Goal: Complete application form

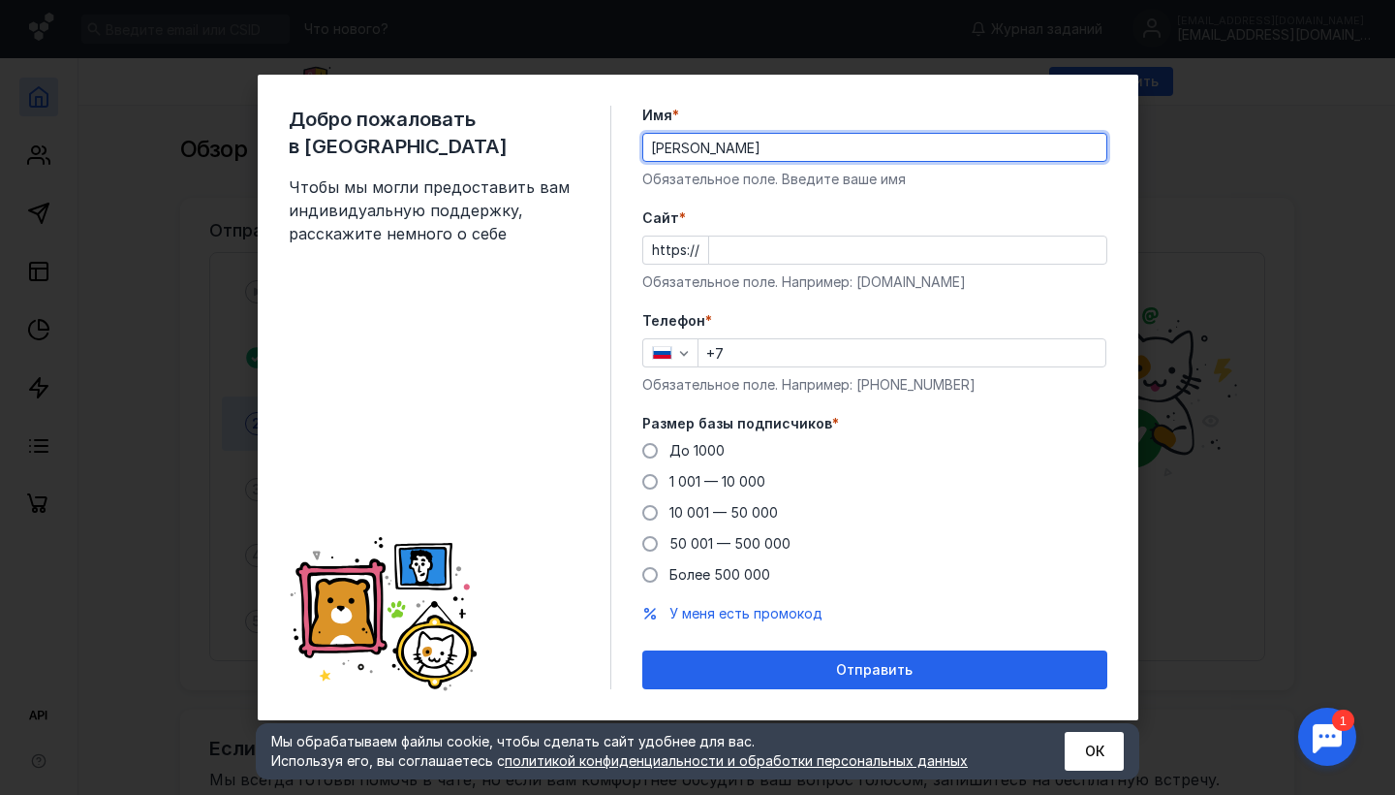
type input "[PERSON_NAME]"
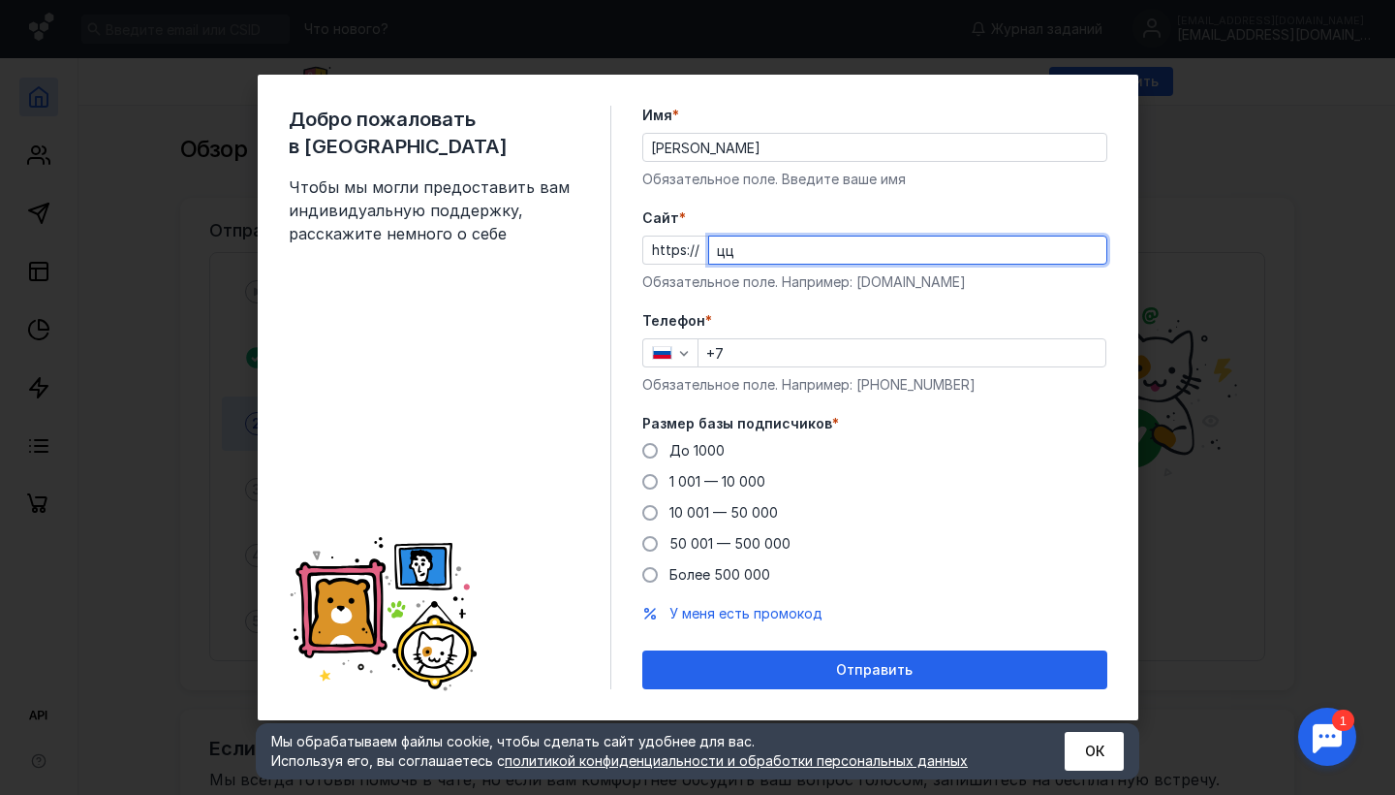
type input "ц"
type input "w"
type input "[DOMAIN_NAME]"
click at [857, 364] on input "+7" at bounding box center [902, 352] width 407 height 27
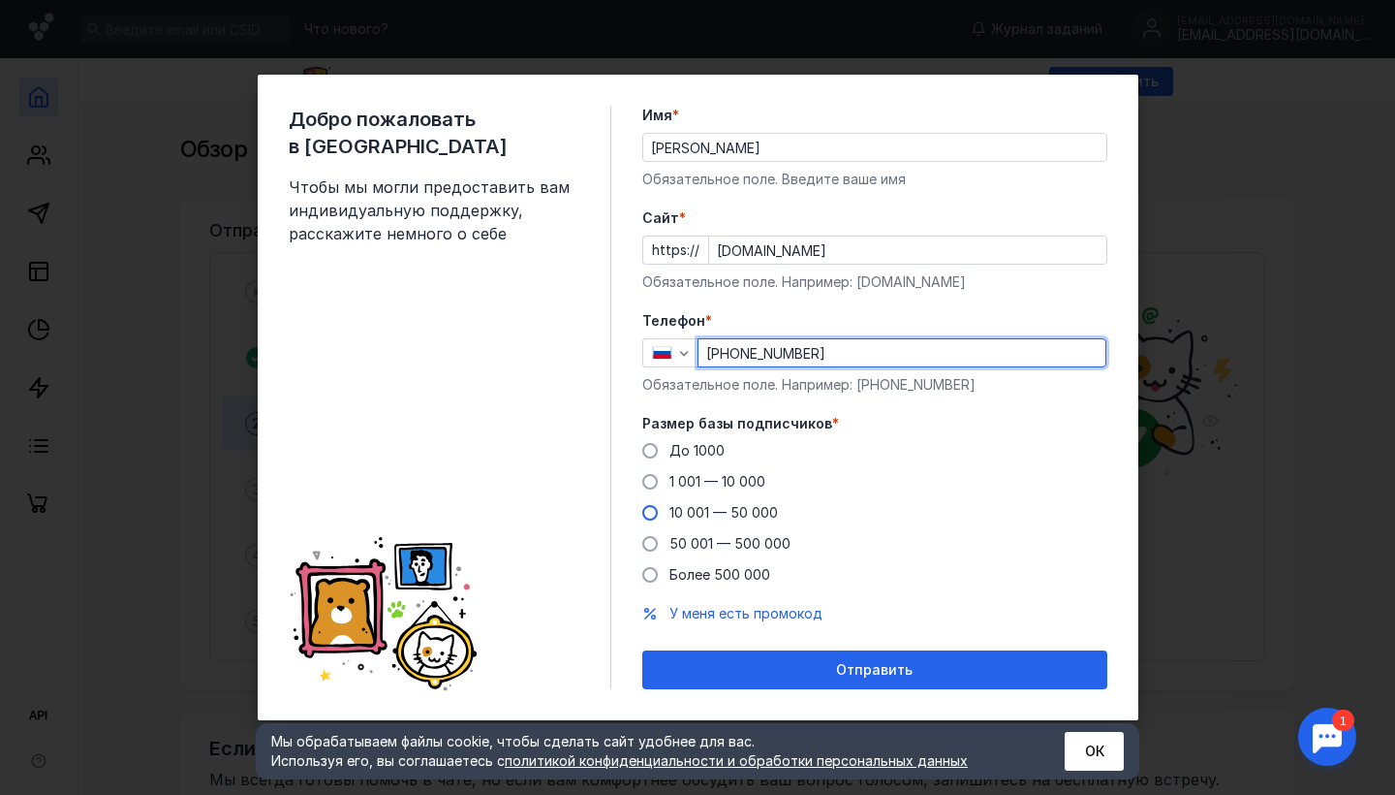
type input "[PHONE_NUMBER]"
click at [658, 514] on label "10 001 — 50 000" at bounding box center [710, 512] width 136 height 19
click at [0, 0] on input "10 001 — 50 000" at bounding box center [0, 0] width 0 height 0
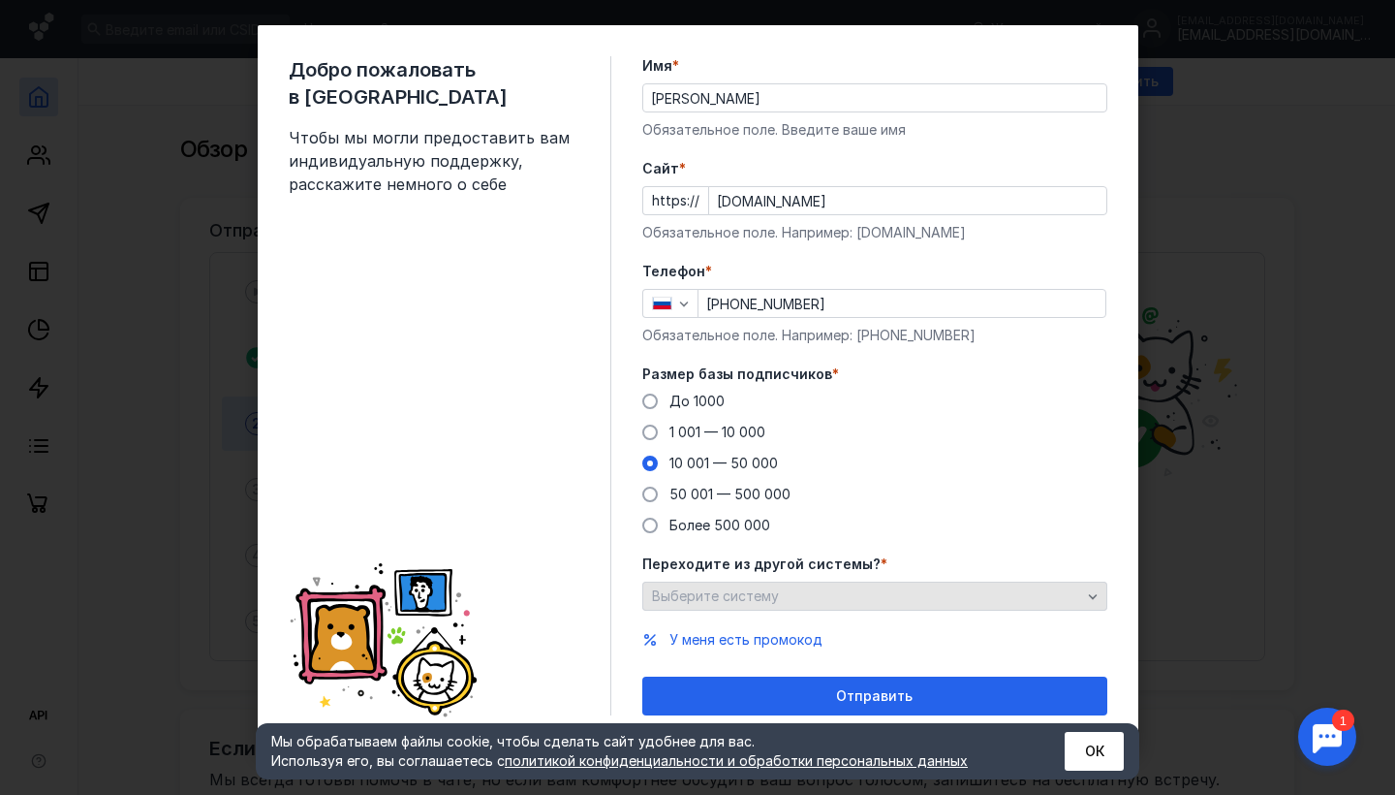
scroll to position [23, 0]
click at [860, 598] on div "Выберите систему" at bounding box center [866, 596] width 439 height 16
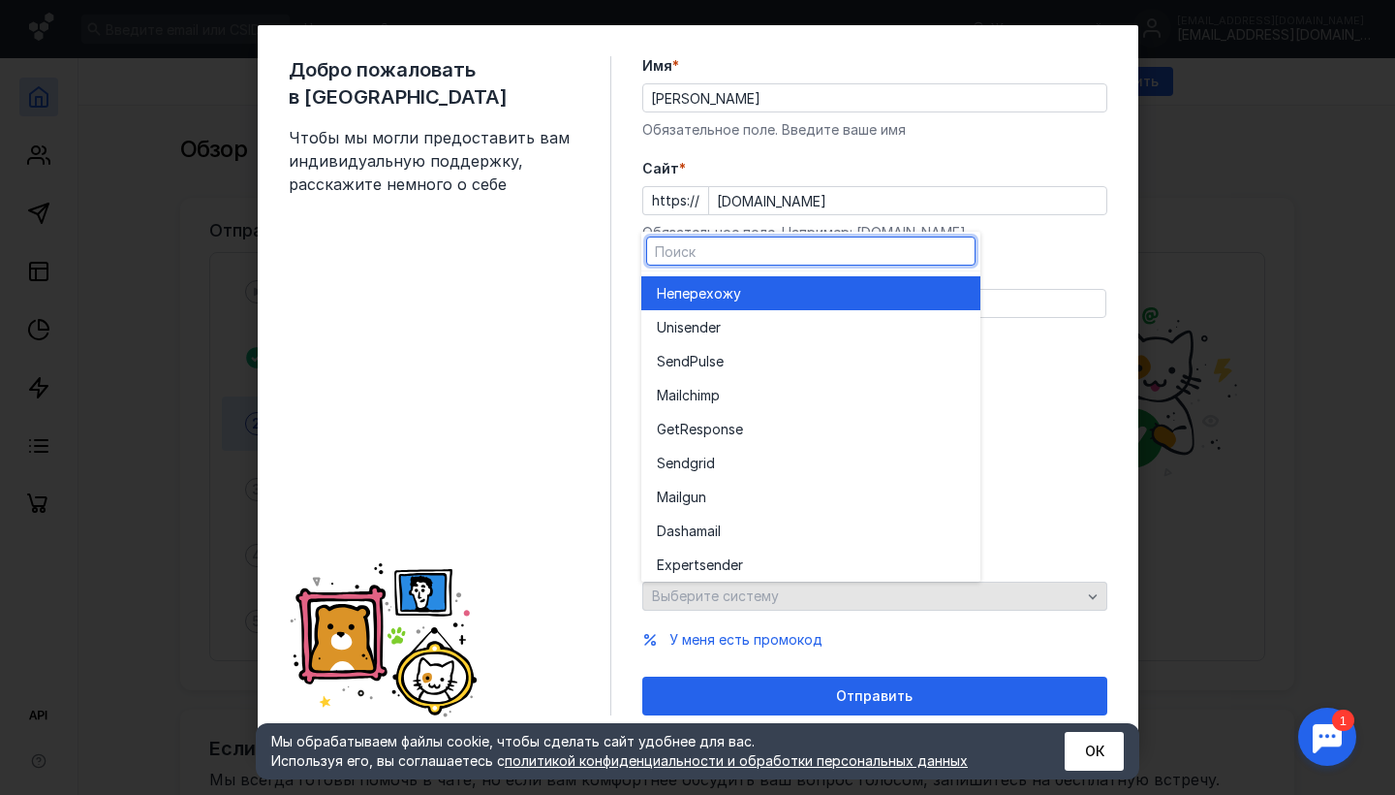
click at [860, 598] on div "Выберите систему" at bounding box center [866, 596] width 439 height 16
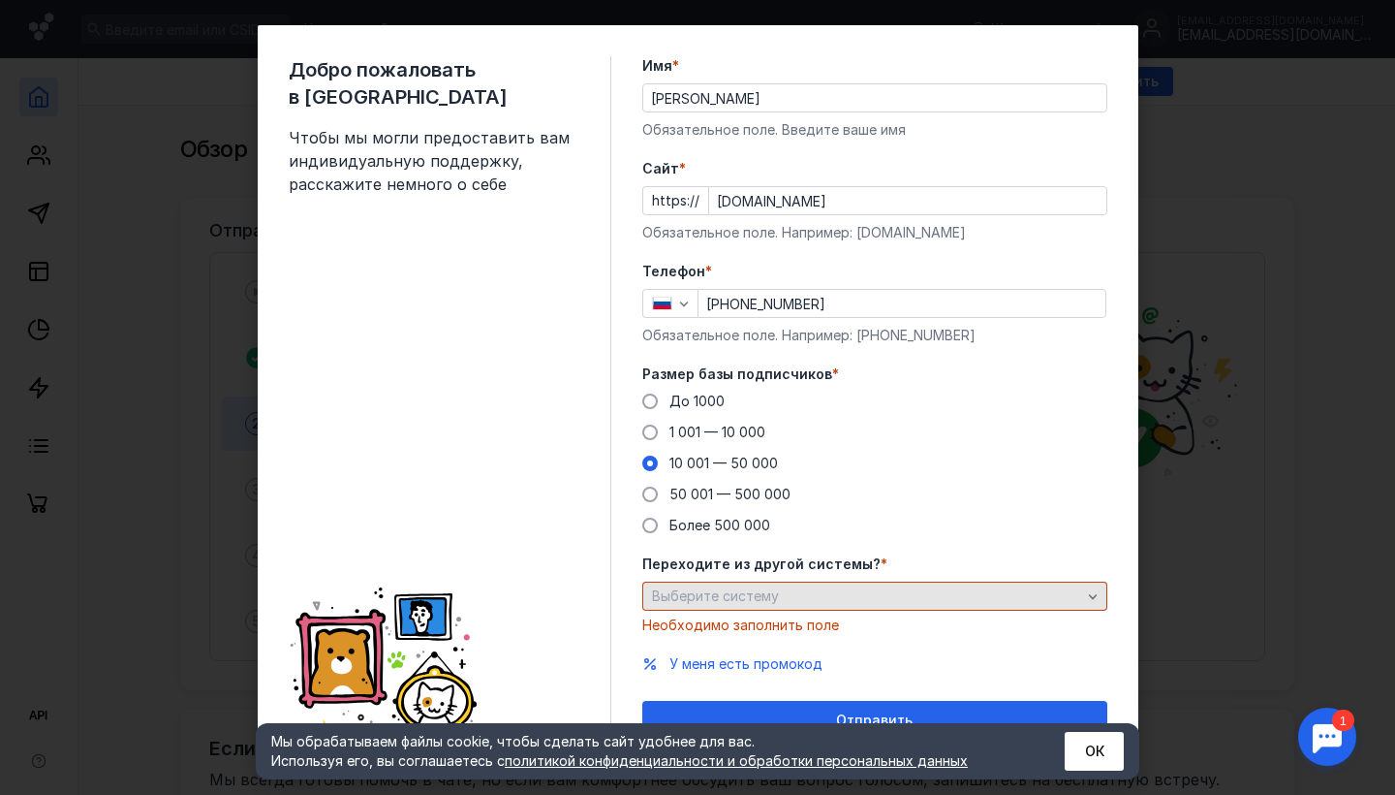
click at [860, 598] on div "Выберите систему" at bounding box center [866, 596] width 439 height 16
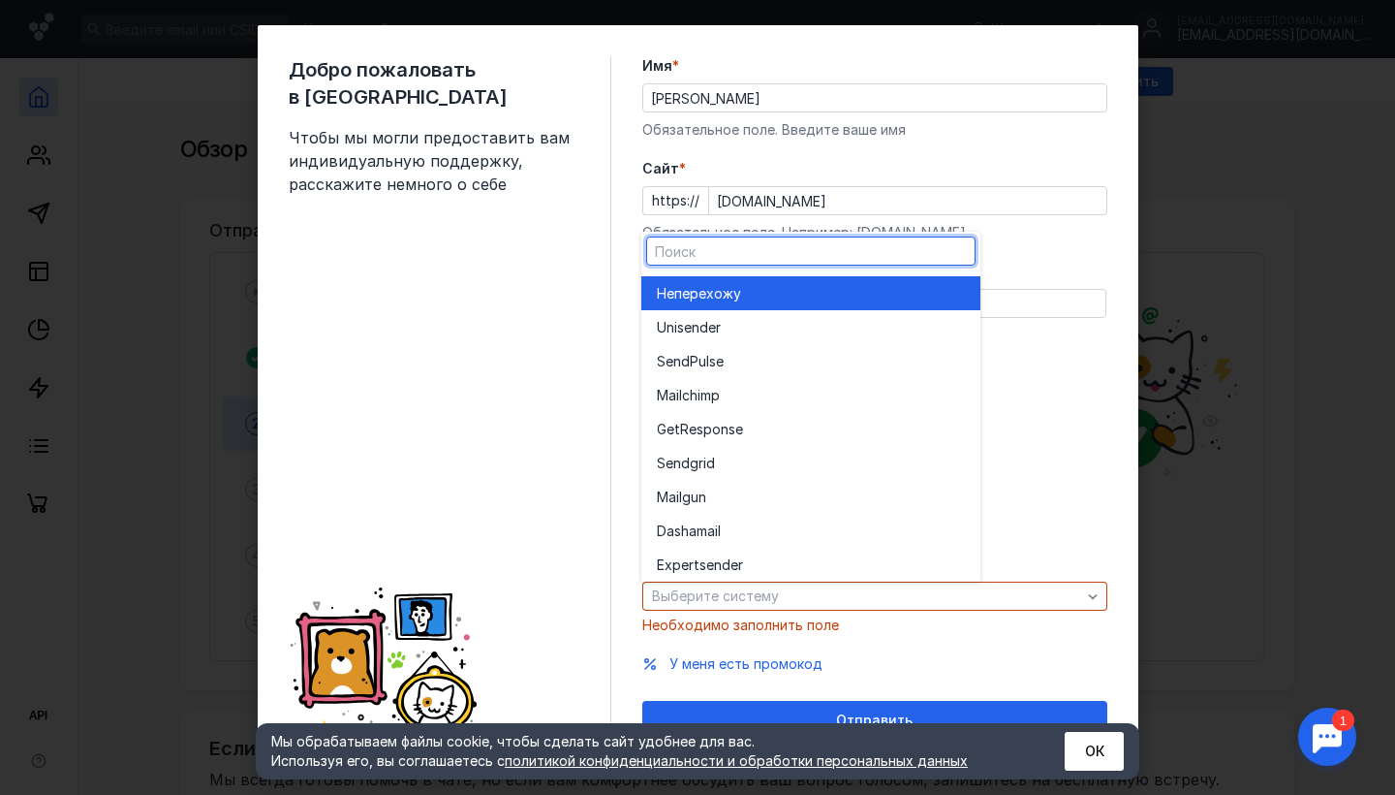
click at [723, 295] on span "перехожу" at bounding box center [707, 293] width 67 height 19
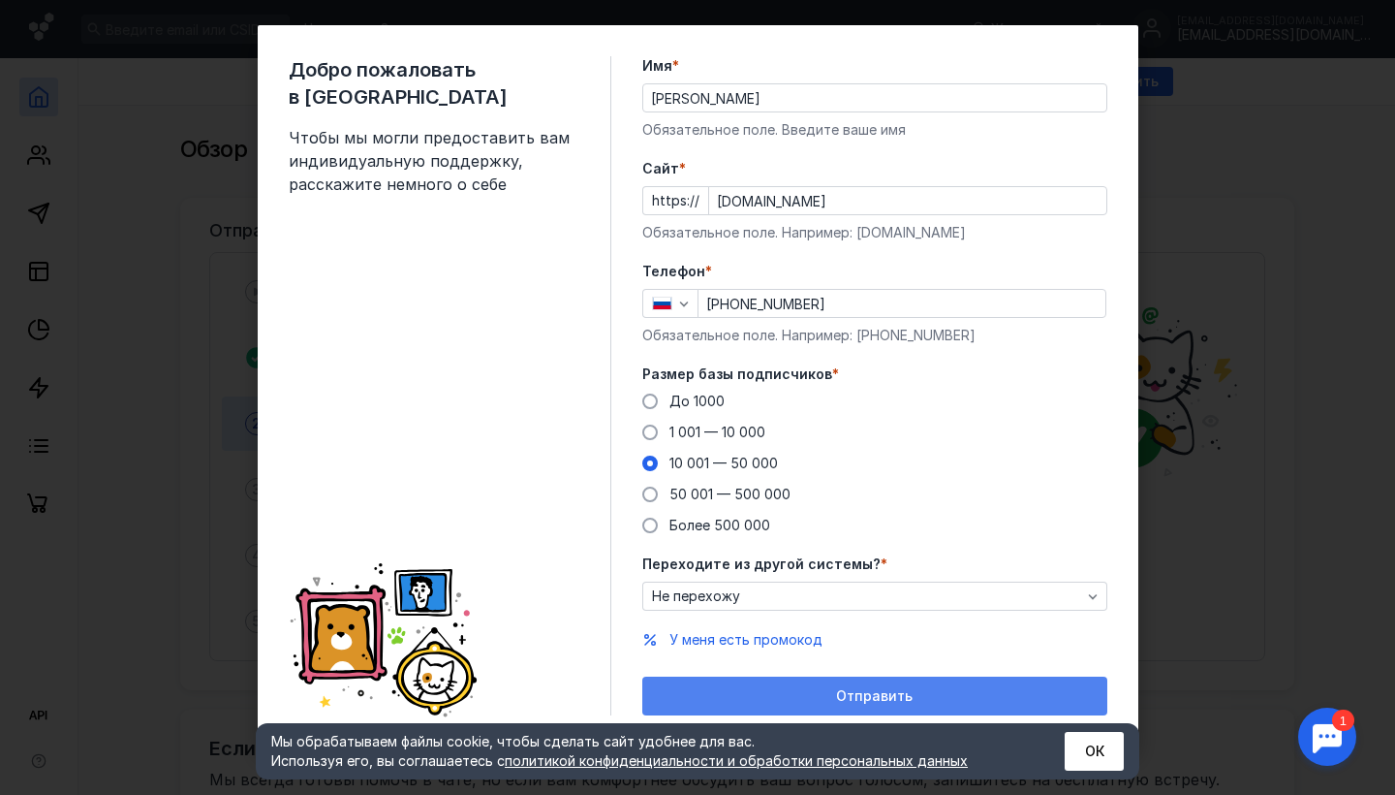
click at [840, 701] on span "Отправить" at bounding box center [874, 696] width 77 height 16
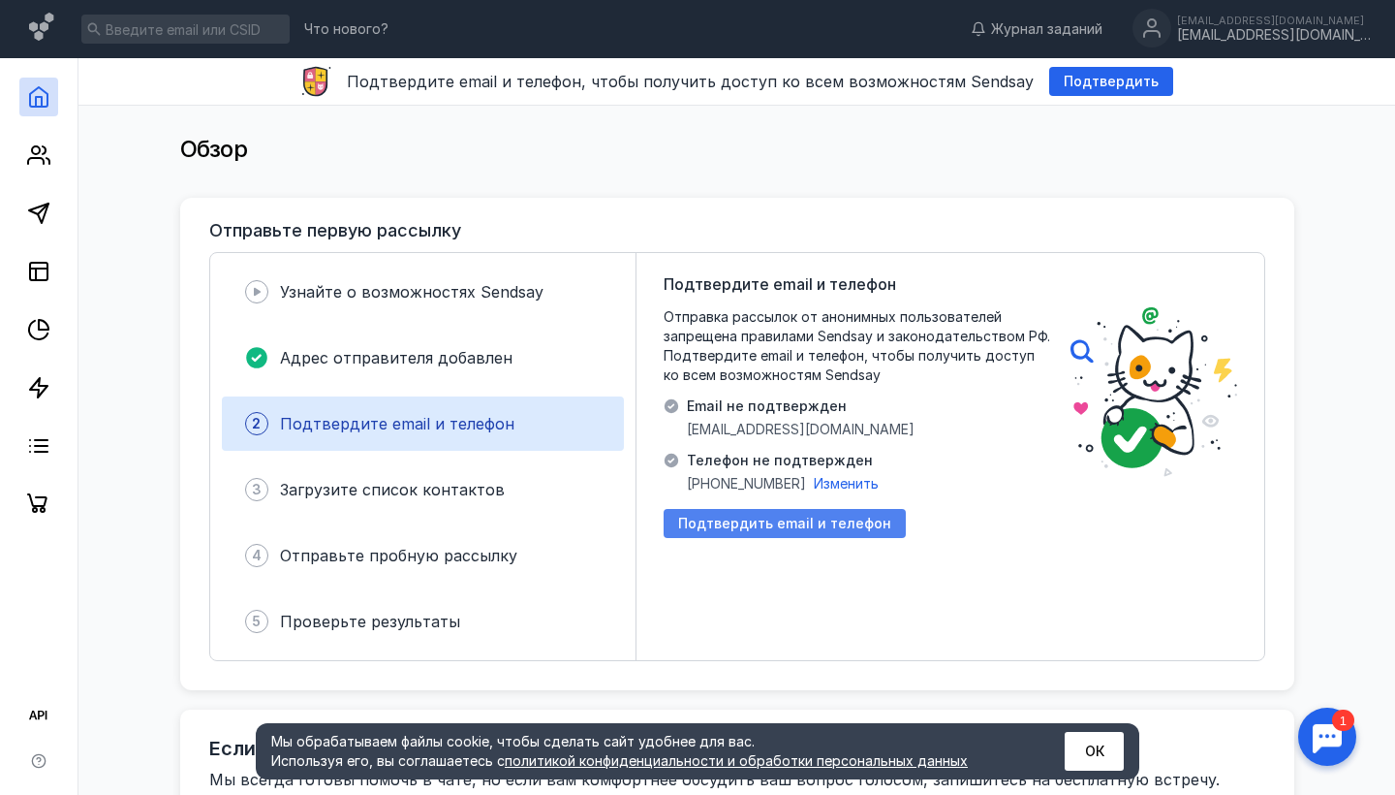
click at [821, 535] on div "Подтвердить email и телефон" at bounding box center [785, 523] width 242 height 29
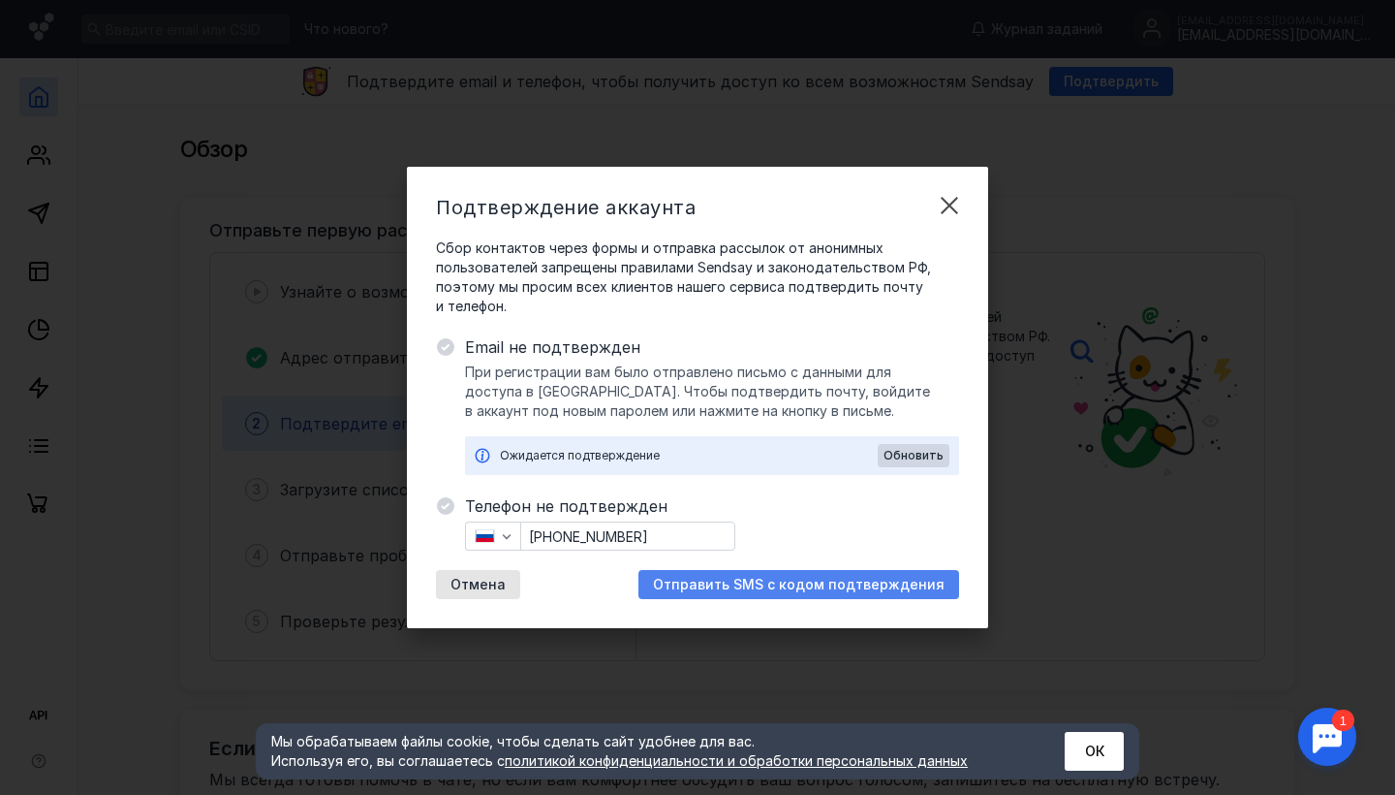
click at [830, 587] on span "Отправить SMS с кодом подтверждения" at bounding box center [799, 585] width 292 height 16
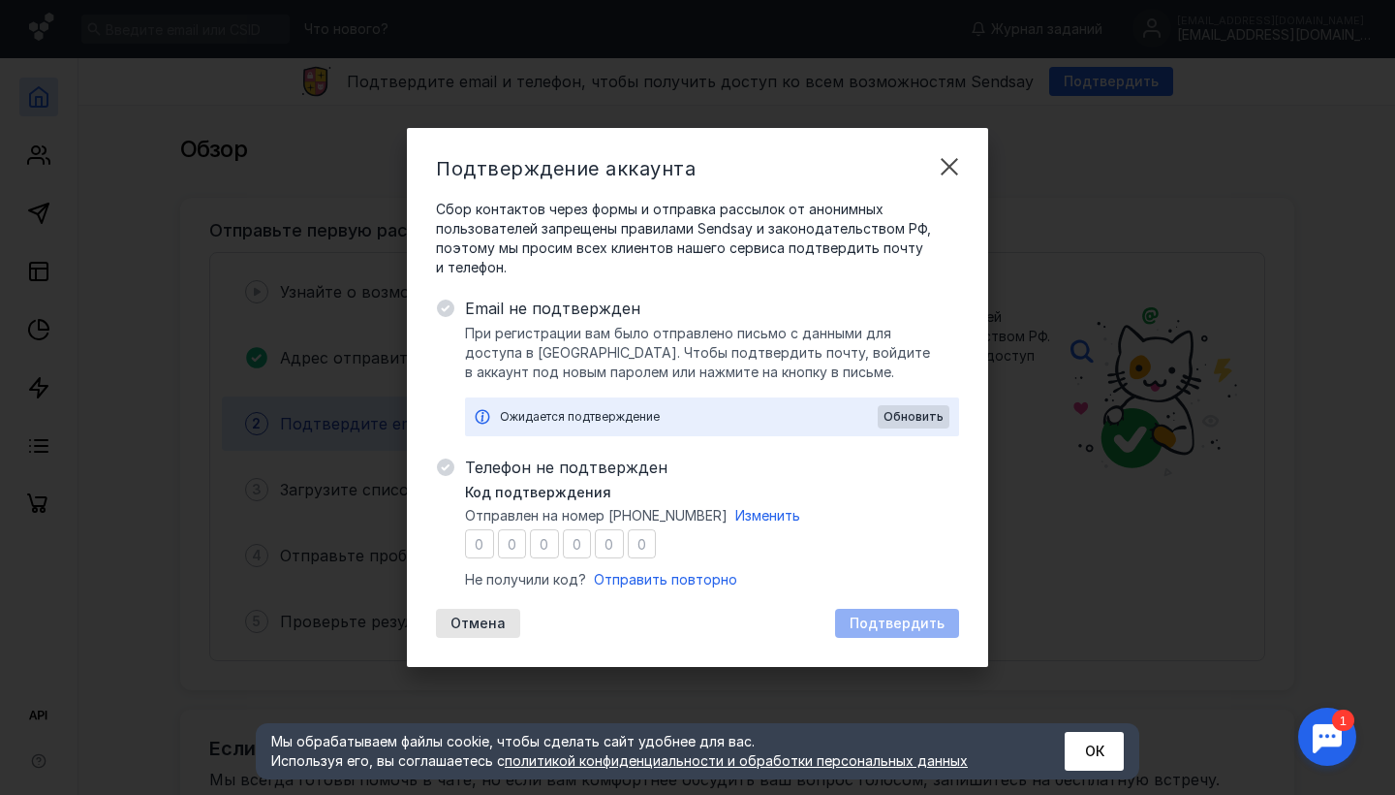
click at [476, 549] on input "number" at bounding box center [479, 543] width 29 height 29
